Goal: Transaction & Acquisition: Register for event/course

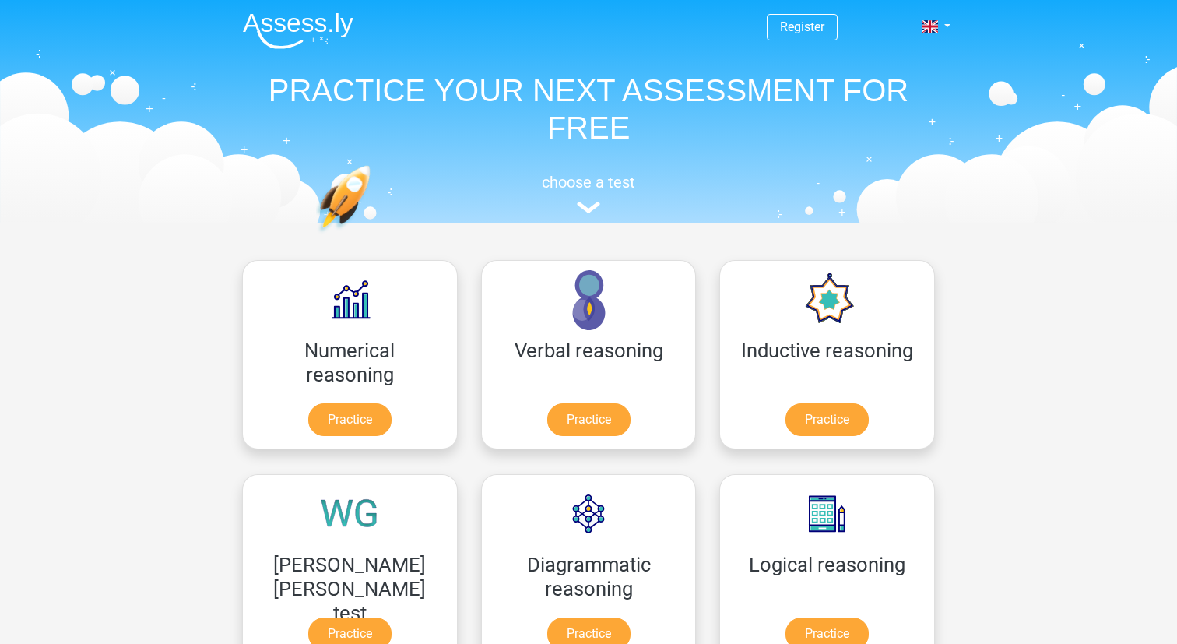
click at [777, 27] on span "Register" at bounding box center [802, 27] width 71 height 26
click at [795, 27] on link "Register" at bounding box center [802, 26] width 44 height 15
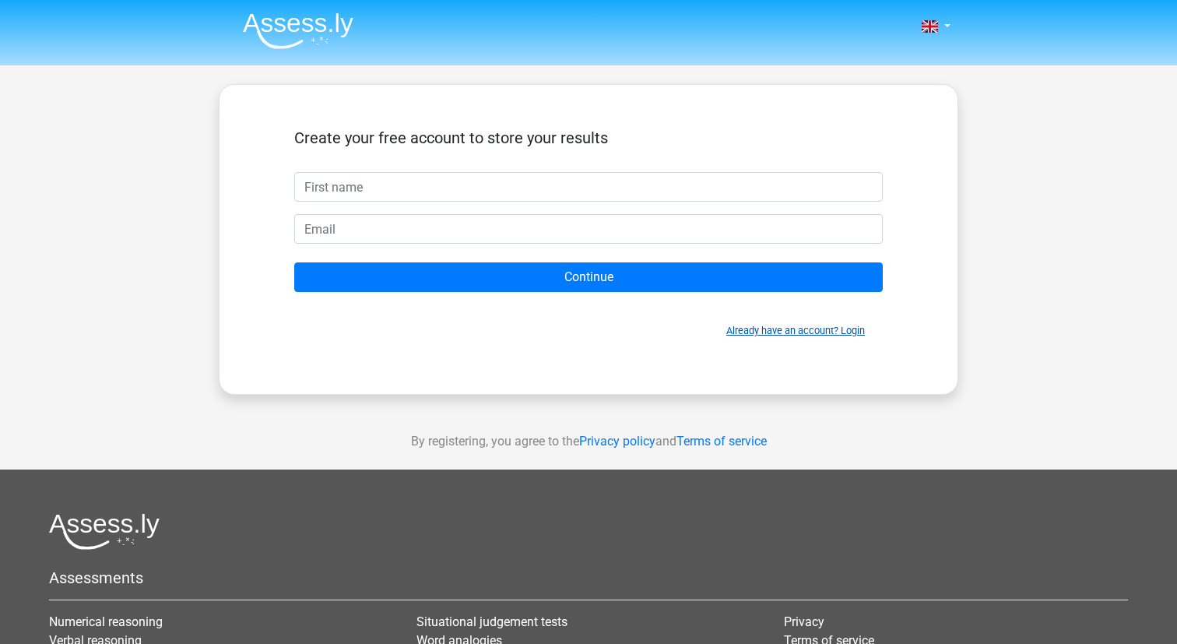
click at [779, 327] on link "Already have an account? Login" at bounding box center [796, 331] width 139 height 12
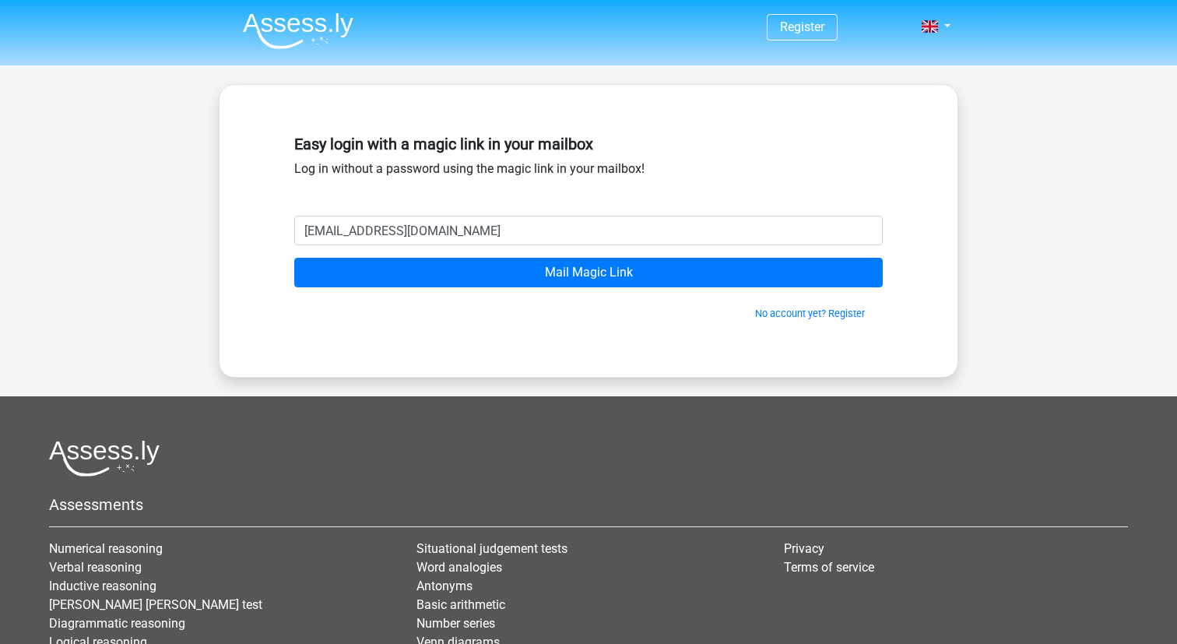
type input "thanatchai.cup@gmail.com"
click at [294, 258] on input "Mail Magic Link" at bounding box center [588, 273] width 589 height 30
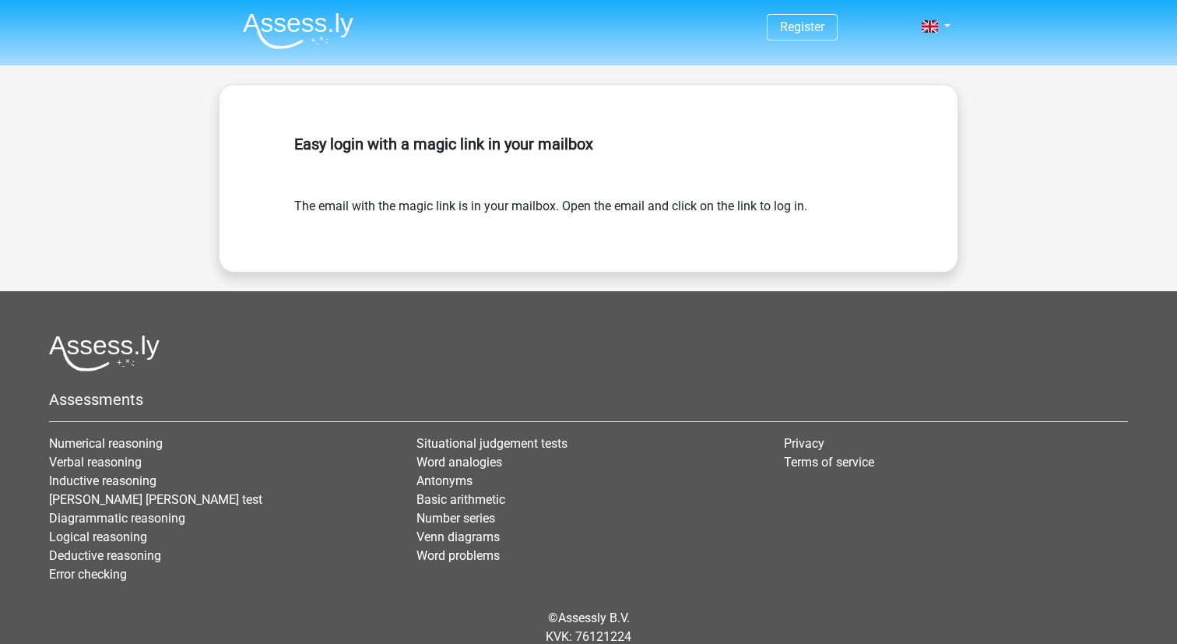
click at [872, 21] on nav "Register Login" at bounding box center [589, 27] width 716 height 51
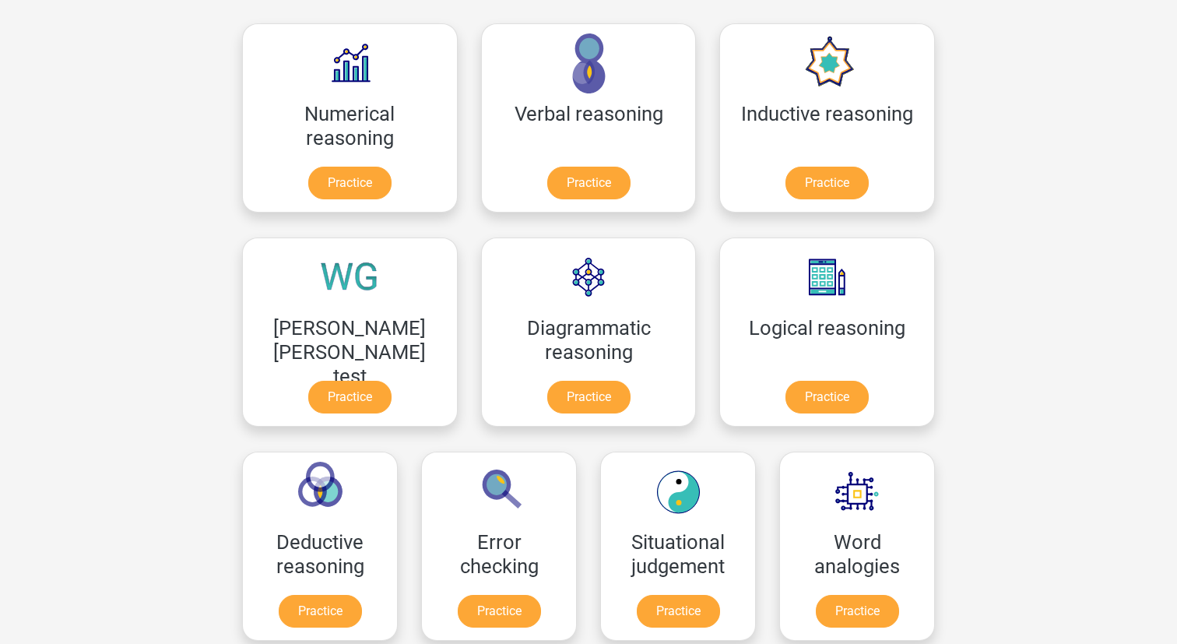
scroll to position [345, 0]
